Goal: Information Seeking & Learning: Learn about a topic

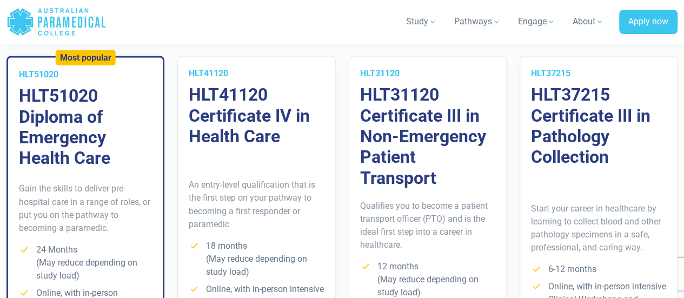
scroll to position [830, 0]
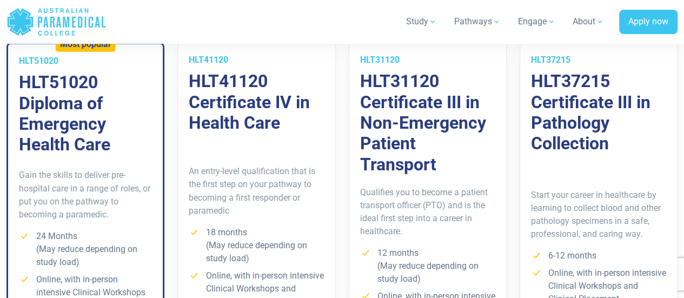
drag, startPoint x: 0, startPoint y: 0, endPoint x: 691, endPoint y: 90, distance: 696.4
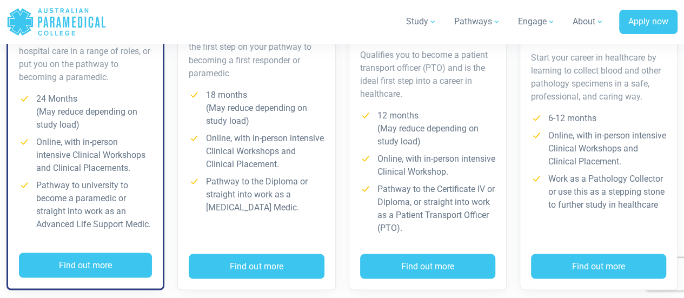
scroll to position [979, 0]
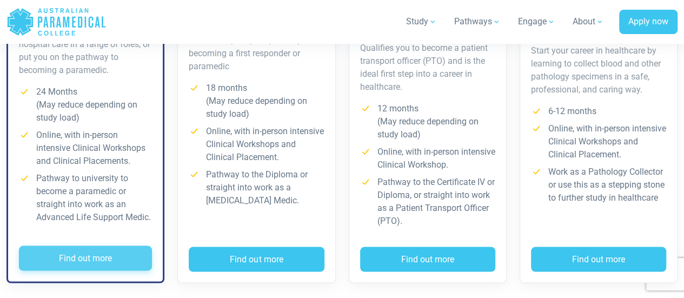
click at [79, 249] on button "Find out more" at bounding box center [85, 257] width 133 height 25
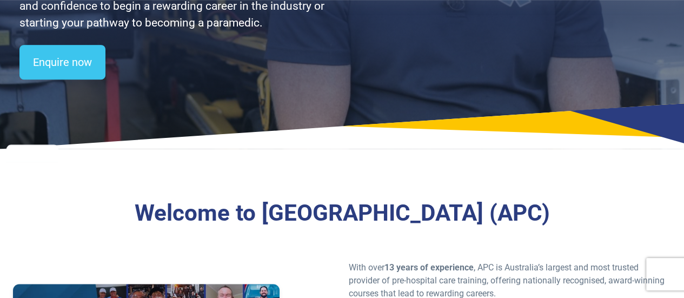
scroll to position [0, 0]
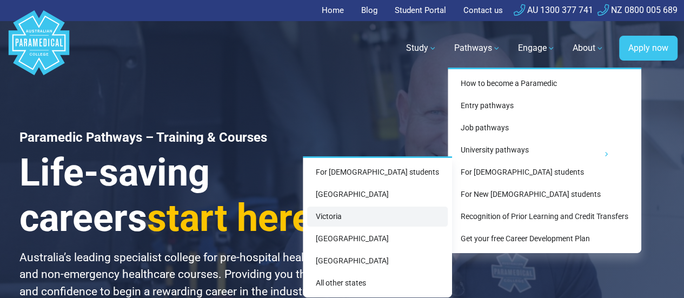
click at [376, 215] on link "Victoria" at bounding box center [377, 216] width 141 height 20
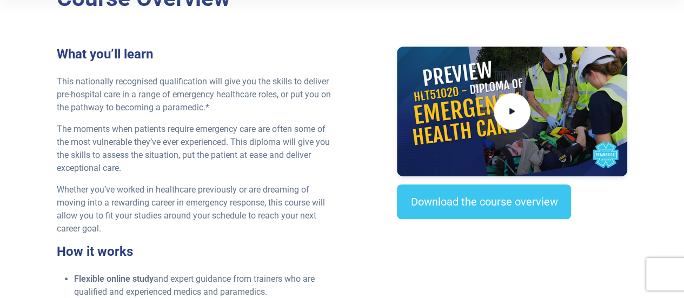
scroll to position [370, 0]
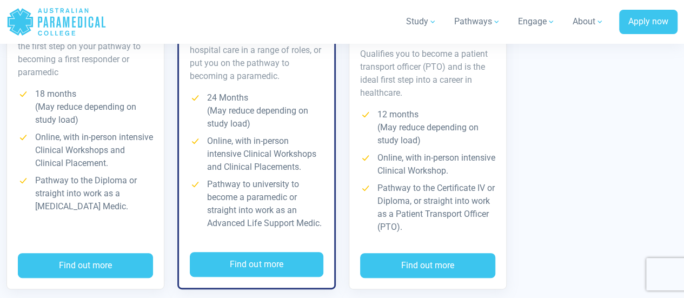
scroll to position [2203, 0]
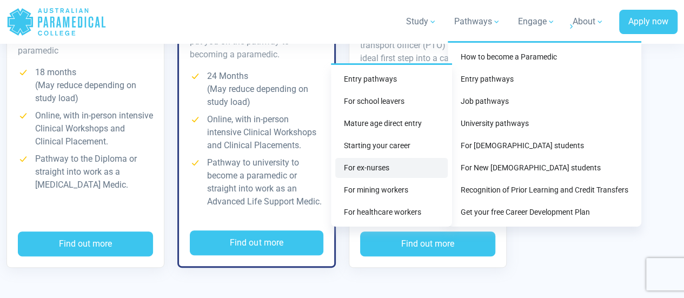
click at [387, 163] on link "For ex-nurses" at bounding box center [391, 168] width 112 height 20
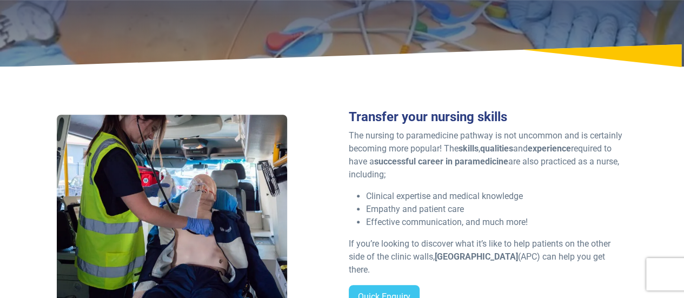
scroll to position [186, 0]
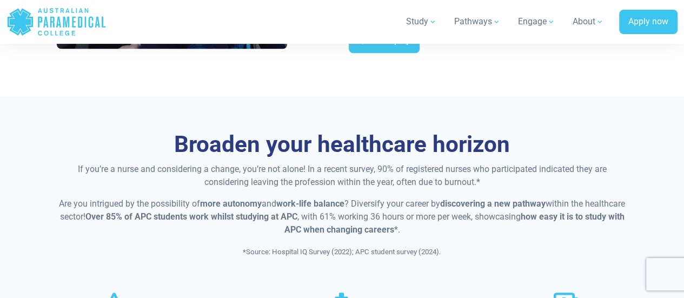
click at [623, 197] on p "Are you intrigued by the possibility of more autonomy and work-life balance ? D…" at bounding box center [342, 216] width 570 height 39
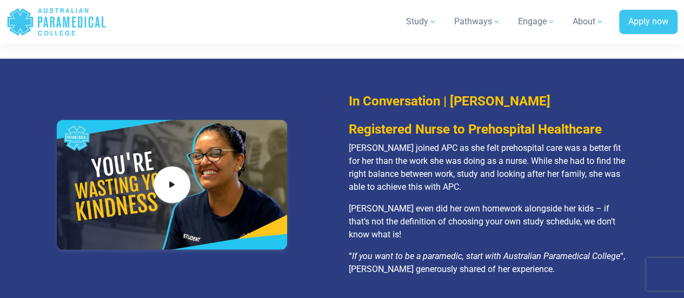
scroll to position [1086, 0]
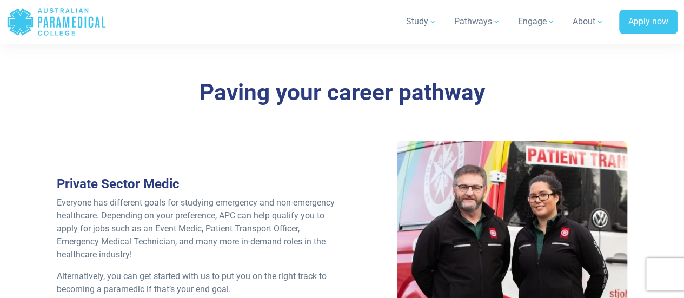
click at [587, 216] on div at bounding box center [512, 236] width 230 height 190
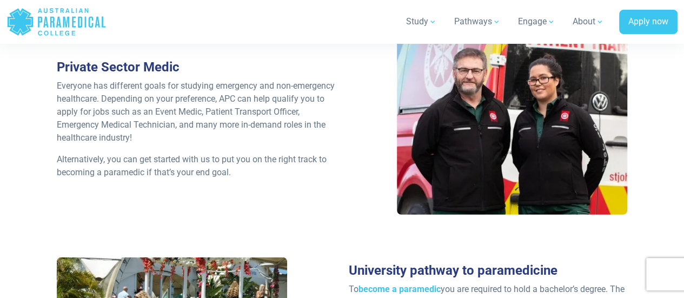
scroll to position [1479, 0]
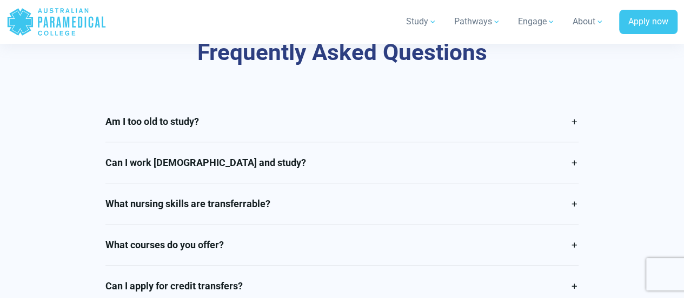
scroll to position [2229, 0]
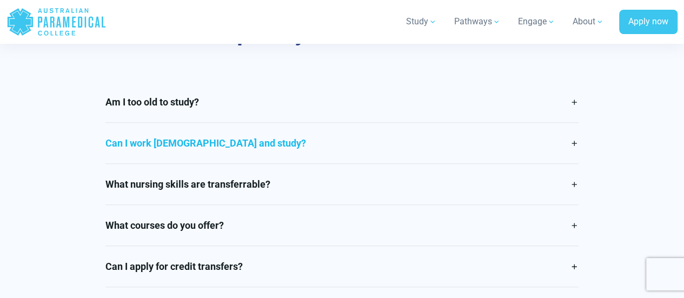
click at [575, 134] on link "Can I work full time and study?" at bounding box center [341, 143] width 473 height 41
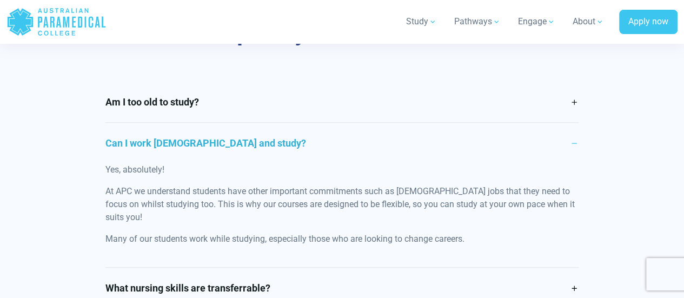
click at [584, 133] on div "Am I too old to study? At APC we are passionate about offering education and co…" at bounding box center [342, 257] width 486 height 350
click at [567, 128] on link "Can I work [DEMOGRAPHIC_DATA] and study?" at bounding box center [341, 143] width 473 height 41
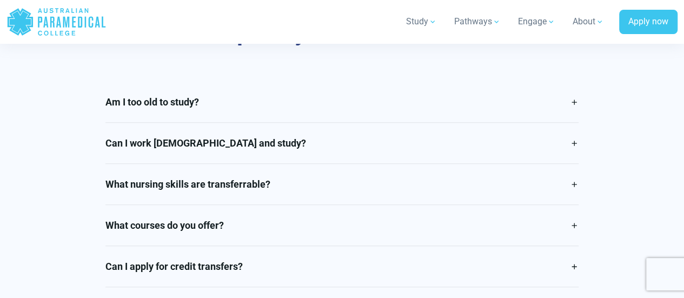
click at [631, 166] on div "Am I too old to study? At APC we are passionate about offering education and co…" at bounding box center [341, 205] width 583 height 246
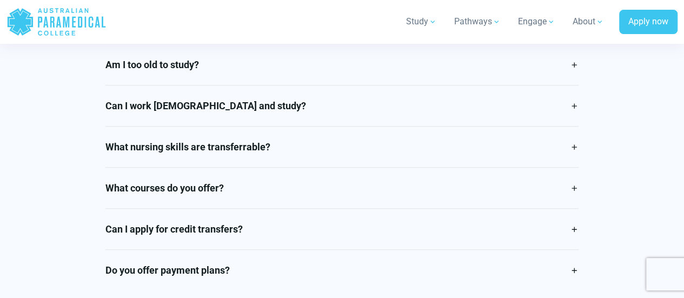
scroll to position [2270, 0]
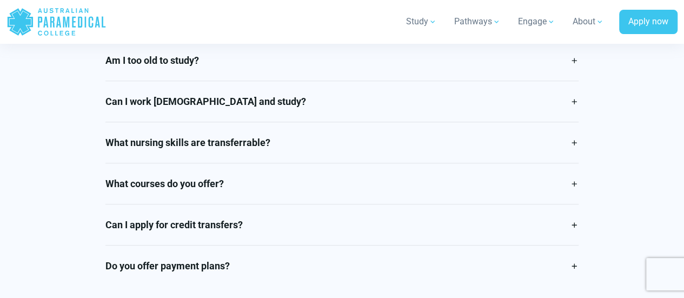
click at [585, 128] on div "Am I too old to study? At APC we are passionate about offering education and co…" at bounding box center [341, 163] width 583 height 246
click at [567, 128] on link "What nursing skills are transferrable?" at bounding box center [341, 142] width 473 height 41
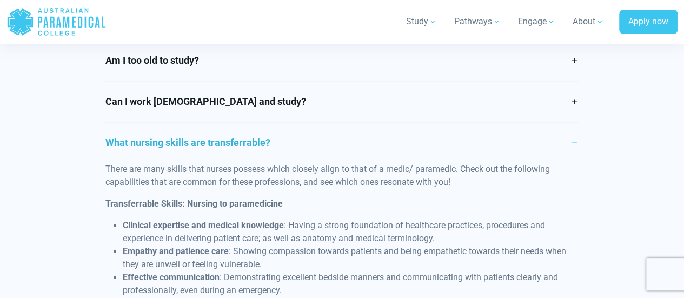
click at [556, 124] on link "What nursing skills are transferrable?" at bounding box center [341, 142] width 473 height 41
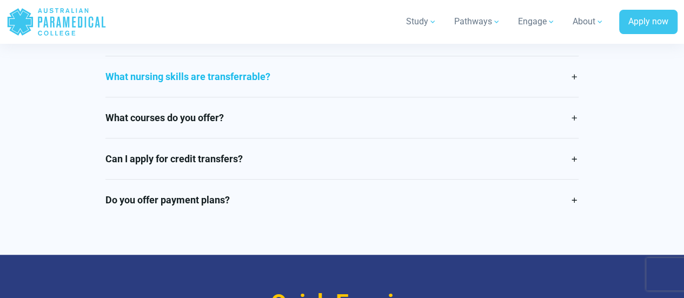
scroll to position [2338, 0]
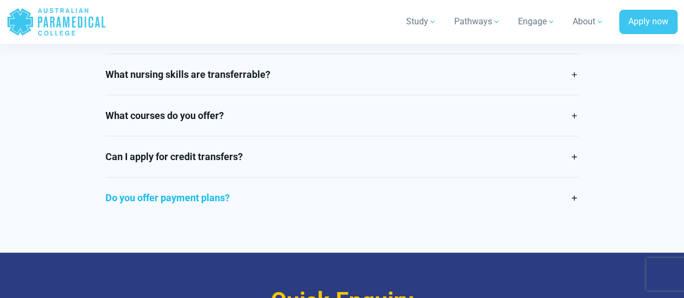
click at [539, 183] on link "Do you offer payment plans?" at bounding box center [341, 197] width 473 height 41
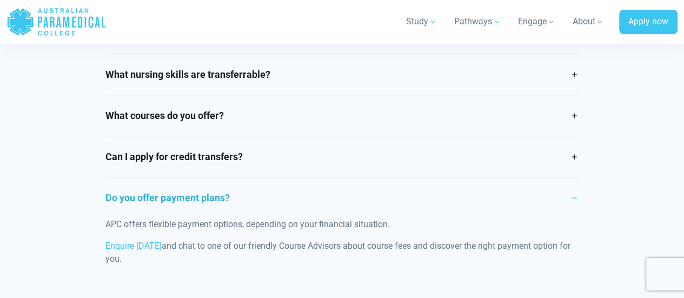
click at [574, 185] on link "Do you offer payment plans?" at bounding box center [341, 197] width 473 height 41
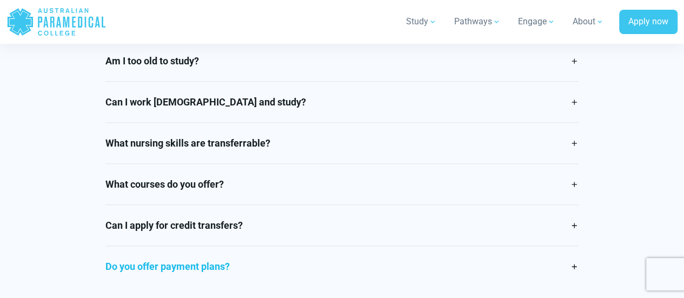
scroll to position [2269, 0]
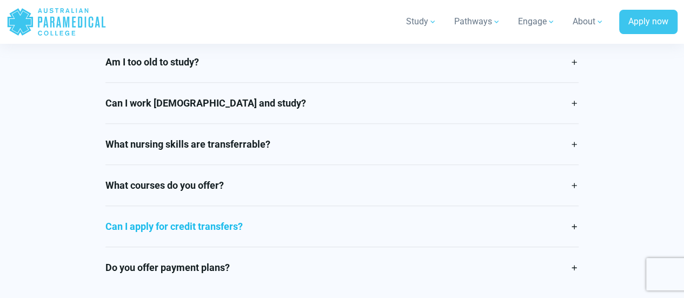
click at [567, 214] on link "Can I apply for credit transfers?" at bounding box center [341, 226] width 473 height 41
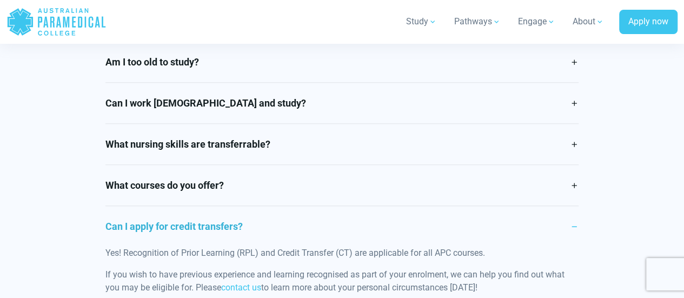
click at [567, 208] on link "Can I apply for credit transfers?" at bounding box center [341, 226] width 473 height 41
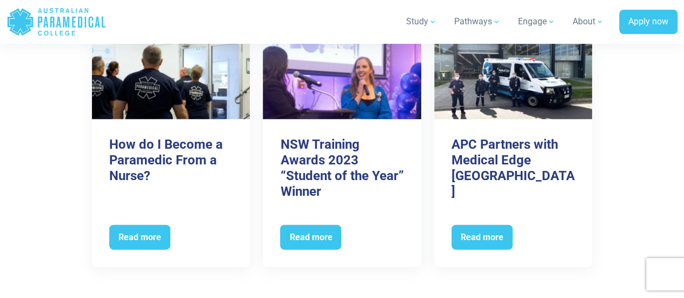
scroll to position [3127, 0]
